Goal: Navigation & Orientation: Go to known website

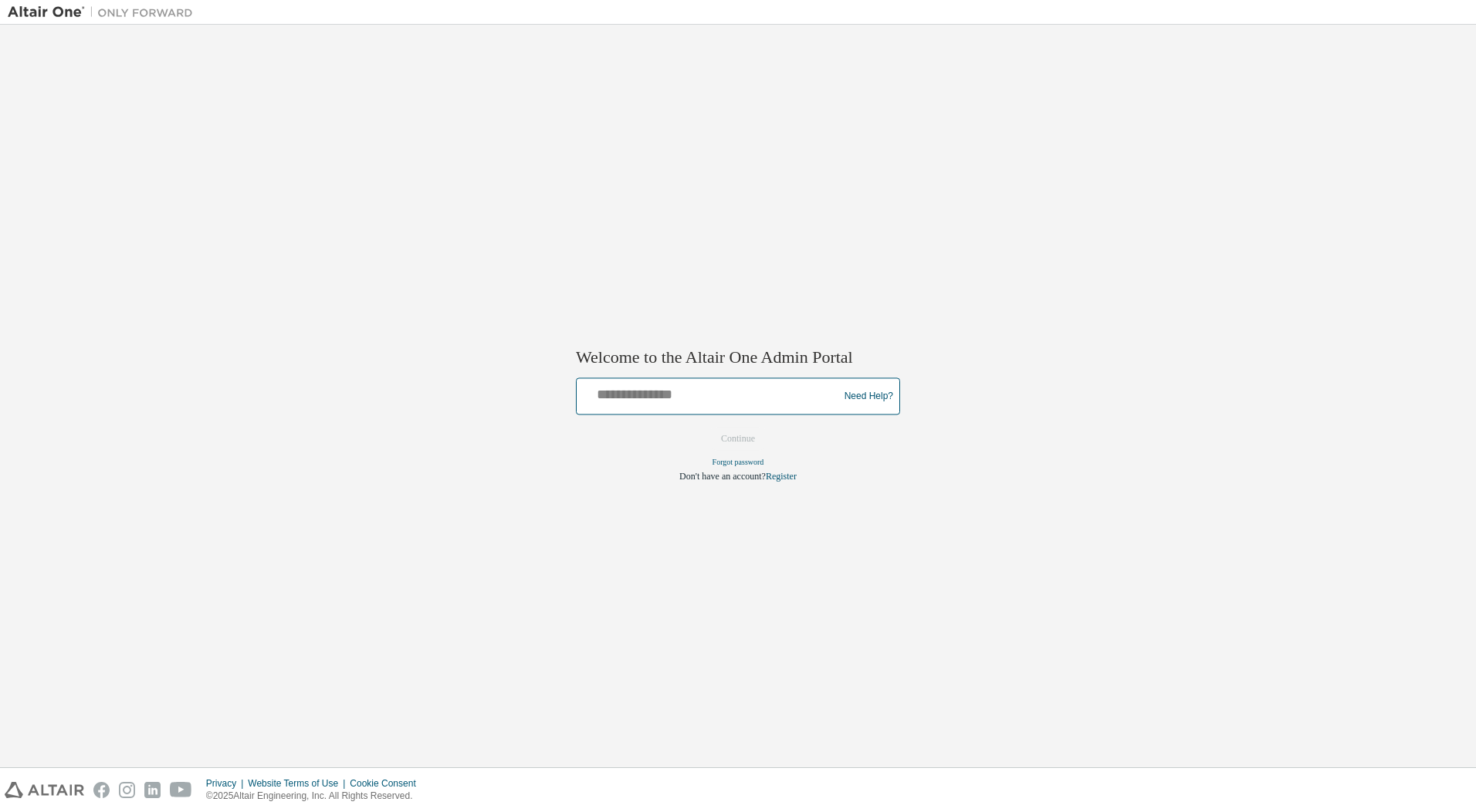
click at [659, 386] on input "text" at bounding box center [709, 393] width 254 height 23
